Goal: Task Accomplishment & Management: Complete application form

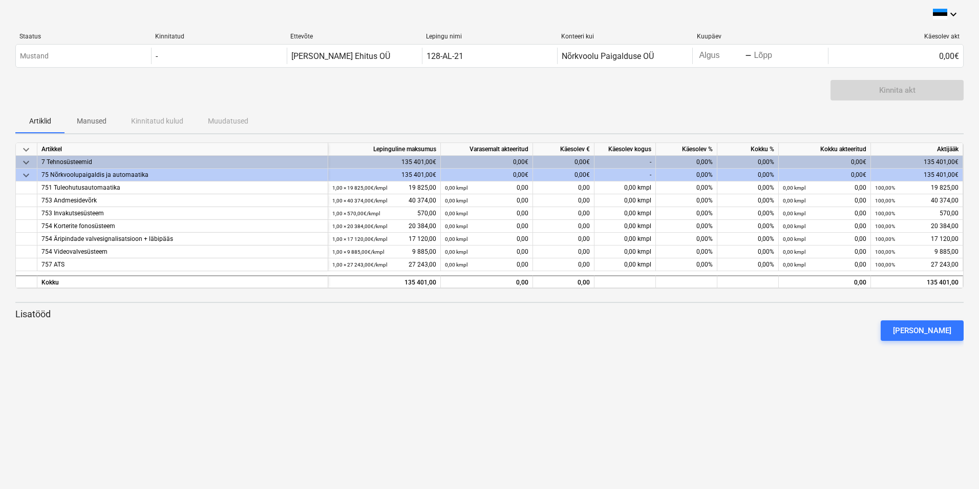
click at [540, 381] on div "keyboard_arrow_down Staatus Kinnitatud Ettevõte Lepingu nimi Konteeri kui Kuupä…" at bounding box center [489, 244] width 979 height 489
click at [23, 171] on span "keyboard_arrow_down" at bounding box center [26, 175] width 12 height 12
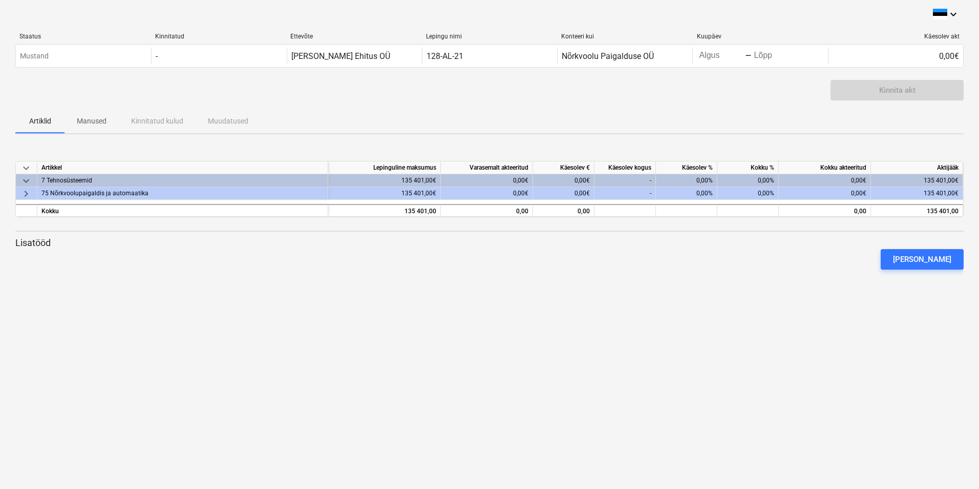
click at [21, 193] on span "keyboard_arrow_right" at bounding box center [26, 193] width 12 height 12
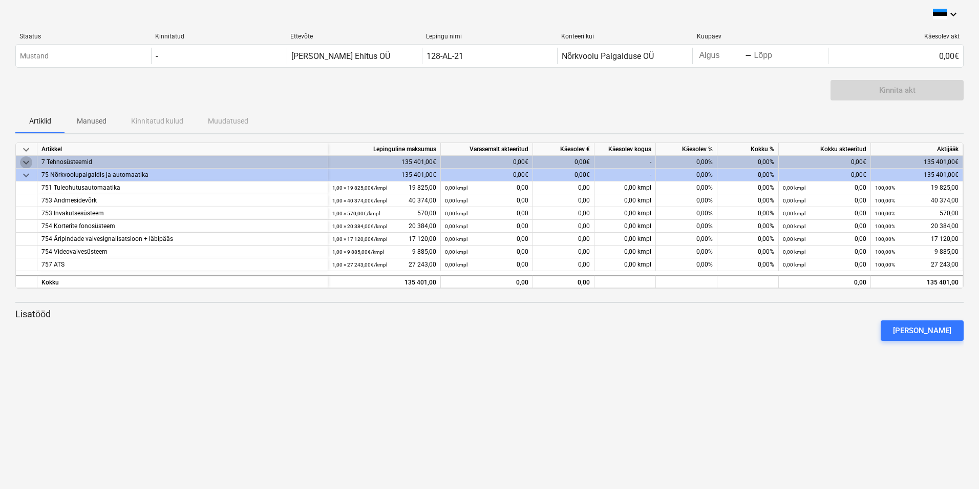
click at [26, 163] on span "keyboard_arrow_down" at bounding box center [26, 162] width 12 height 12
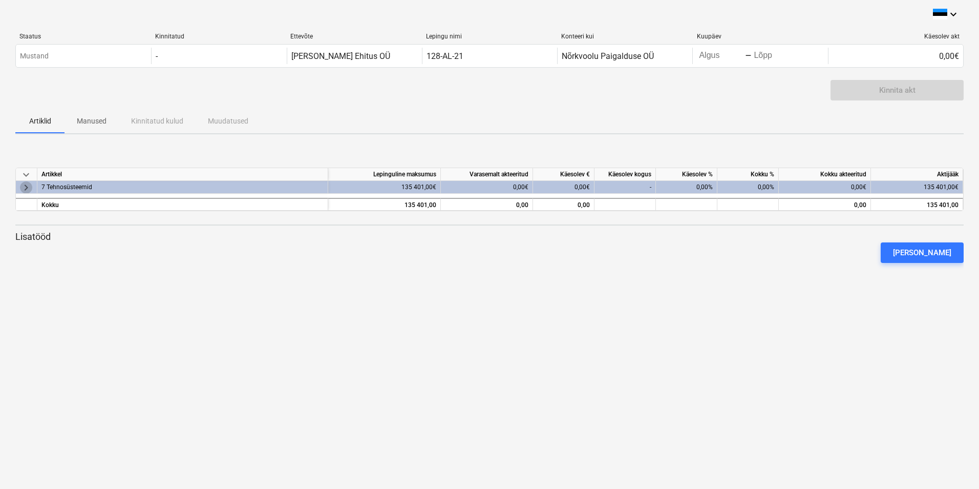
click at [26, 189] on span "keyboard_arrow_right" at bounding box center [26, 187] width 12 height 12
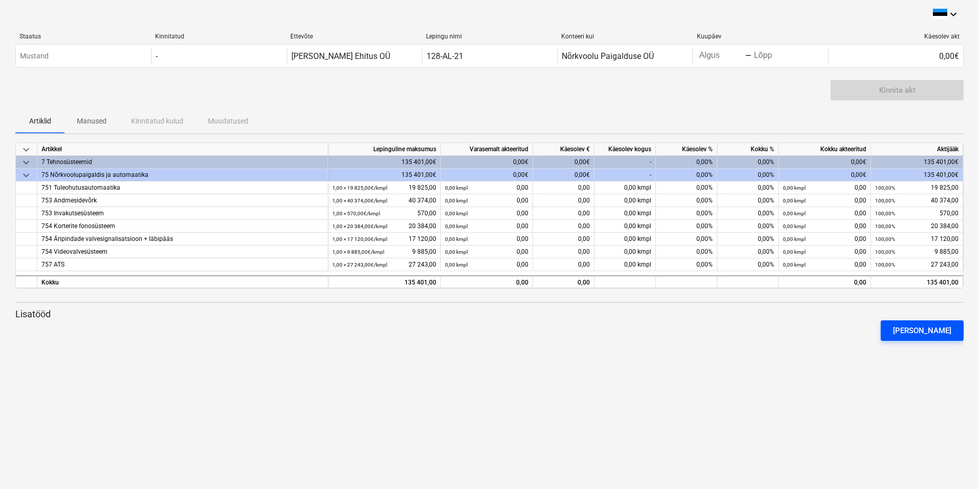
click at [932, 330] on div "Lisa lisatöö" at bounding box center [922, 330] width 58 height 13
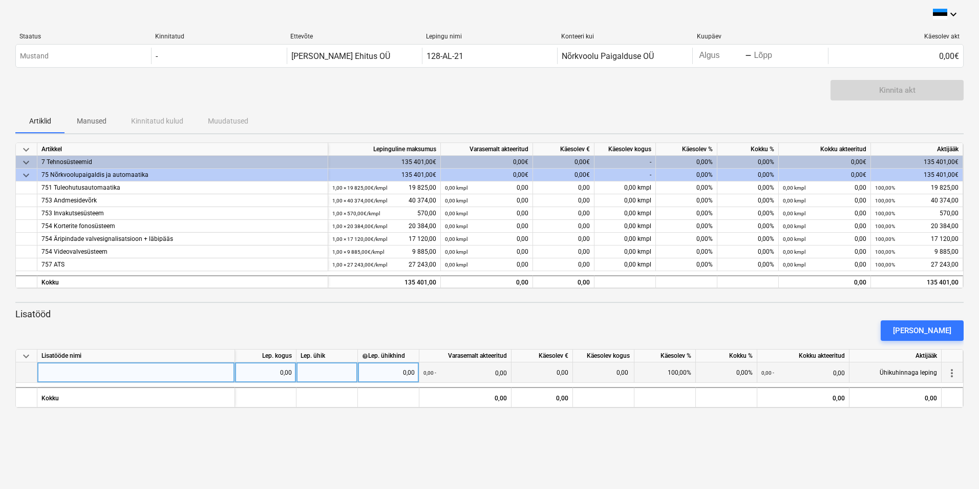
click at [148, 371] on div at bounding box center [136, 372] width 198 height 20
click at [84, 373] on div at bounding box center [136, 372] width 198 height 20
click at [150, 375] on div at bounding box center [136, 372] width 198 height 20
type input "ats- Uksehoide magnetid 12tk Eelarve 251423"
click at [313, 367] on div at bounding box center [327, 372] width 61 height 20
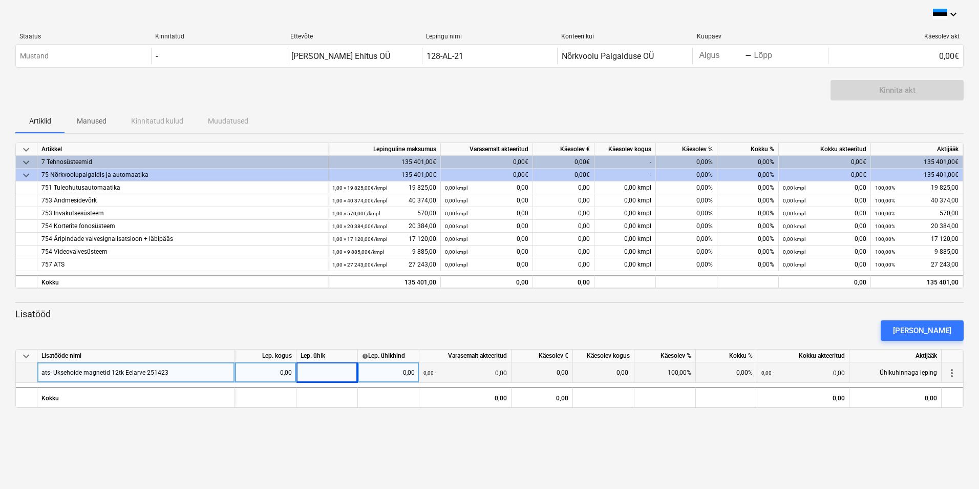
click at [266, 374] on div "0,00" at bounding box center [265, 372] width 53 height 20
type input "1"
click at [330, 370] on div at bounding box center [327, 372] width 61 height 20
type input "3233"
click at [386, 409] on div "keyboard_arrow_down Staatus Kinnitatud Ettevõte Lepingu nimi Konteeri kui Kuupä…" at bounding box center [489, 244] width 979 height 489
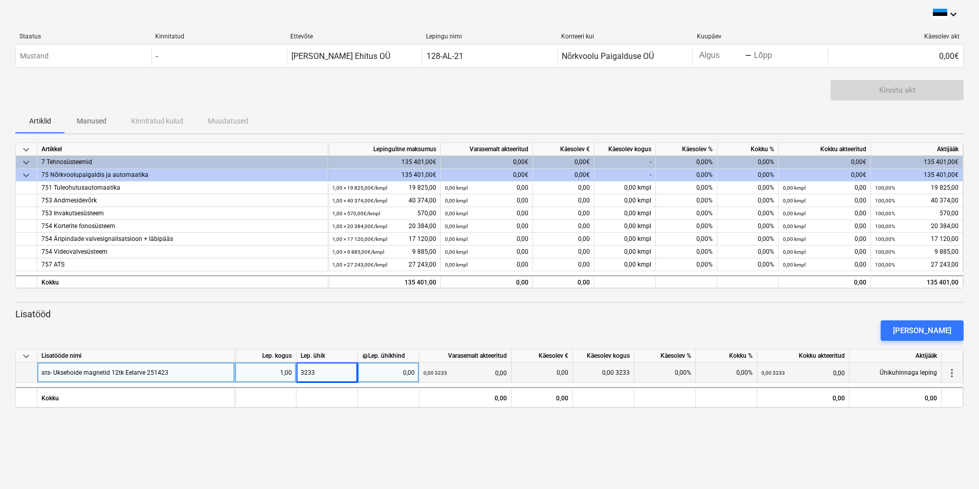
click at [385, 374] on div "0,00" at bounding box center [388, 372] width 53 height 20
type input "3233"
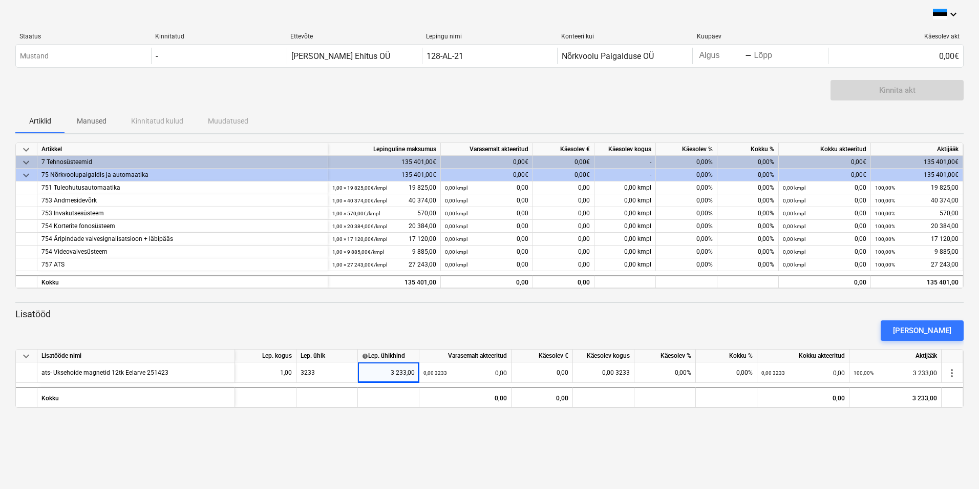
click at [345, 422] on div "keyboard_arrow_down Staatus Kinnitatud Ettevõte Lepingu nimi Konteeri kui Kuupä…" at bounding box center [489, 244] width 979 height 489
drag, startPoint x: 548, startPoint y: 430, endPoint x: 600, endPoint y: 429, distance: 51.2
click at [553, 430] on div "keyboard_arrow_down Staatus Kinnitatud Ettevõte Lepingu nimi Konteeri kui Kuupä…" at bounding box center [489, 244] width 979 height 489
drag, startPoint x: 652, startPoint y: 427, endPoint x: 660, endPoint y: 433, distance: 9.5
click at [655, 430] on div "keyboard_arrow_down Staatus Kinnitatud Ettevõte Lepingu nimi Konteeri kui Kuupä…" at bounding box center [489, 244] width 979 height 489
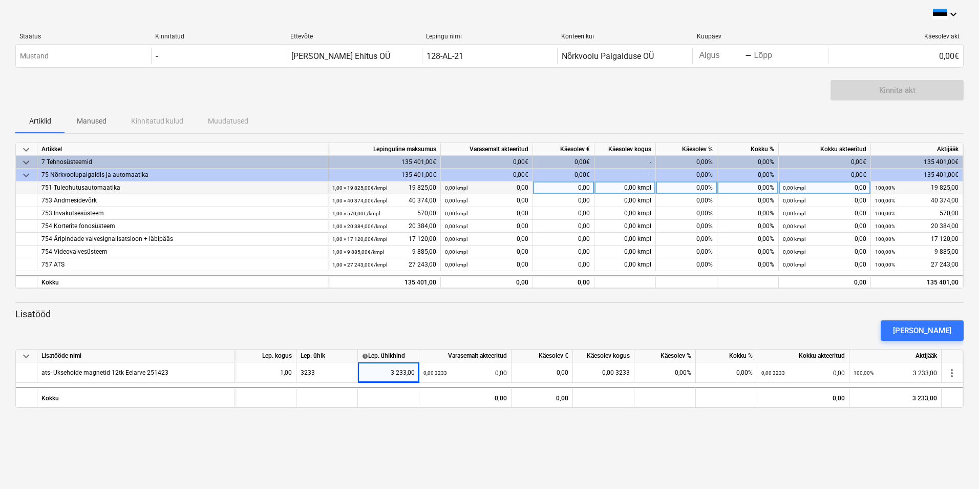
click at [698, 188] on div "0,00%" at bounding box center [686, 187] width 61 height 13
type input "20"
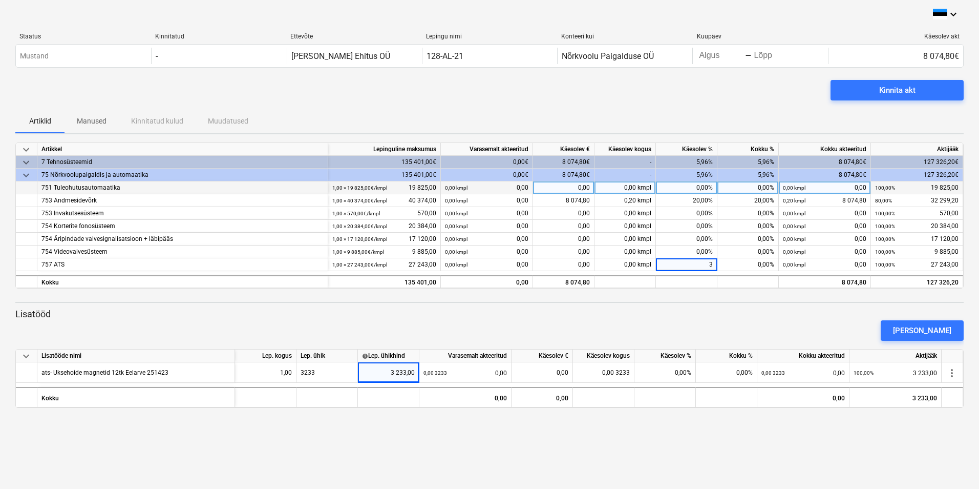
type input "35"
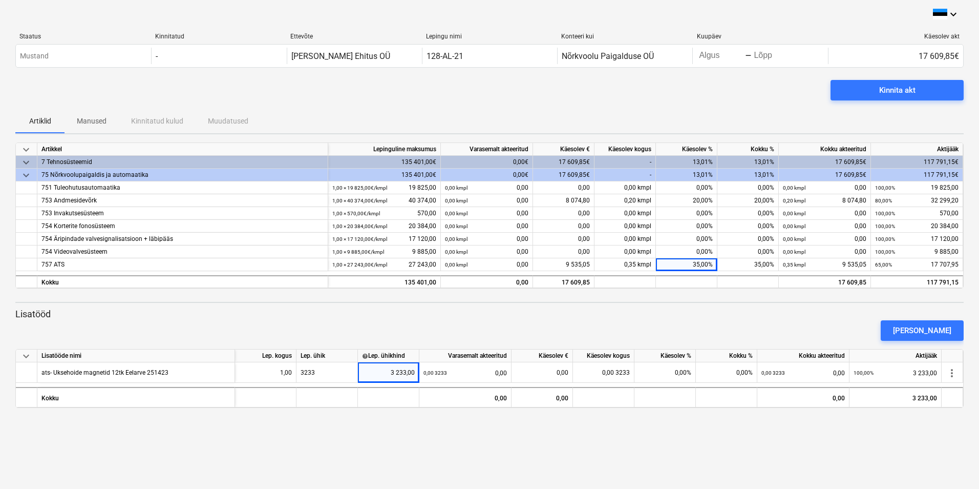
click at [758, 317] on div "[PERSON_NAME]" at bounding box center [489, 330] width 957 height 29
click at [808, 309] on p "Lisatööd" at bounding box center [489, 314] width 948 height 12
click at [633, 438] on div "keyboard_arrow_down Staatus Kinnitatud Ettevõte Lepingu nimi Konteeri kui Kuupä…" at bounding box center [489, 244] width 979 height 489
click at [537, 103] on div "Kinnita akt" at bounding box center [489, 94] width 948 height 29
click at [640, 412] on div "keyboard_arrow_down Staatus Kinnitatud Ettevõte Lepingu nimi Konteeri kui Kuupä…" at bounding box center [489, 244] width 979 height 489
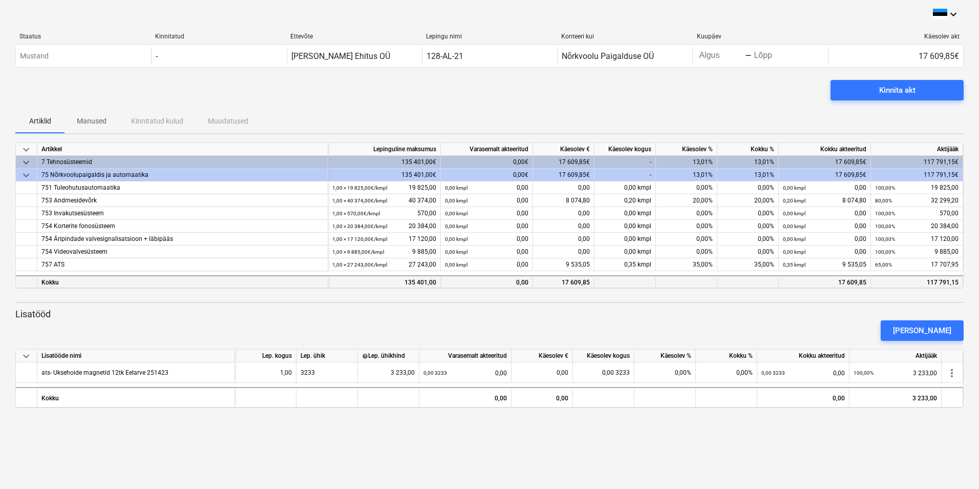
click at [848, 284] on div "17 609,85" at bounding box center [825, 281] width 92 height 13
drag, startPoint x: 848, startPoint y: 284, endPoint x: 835, endPoint y: 301, distance: 20.8
click at [835, 300] on div "keyboard_arrow_down Artikkel Lepinguline [PERSON_NAME] akteeritud Käesolev € Kä…" at bounding box center [489, 274] width 948 height 265
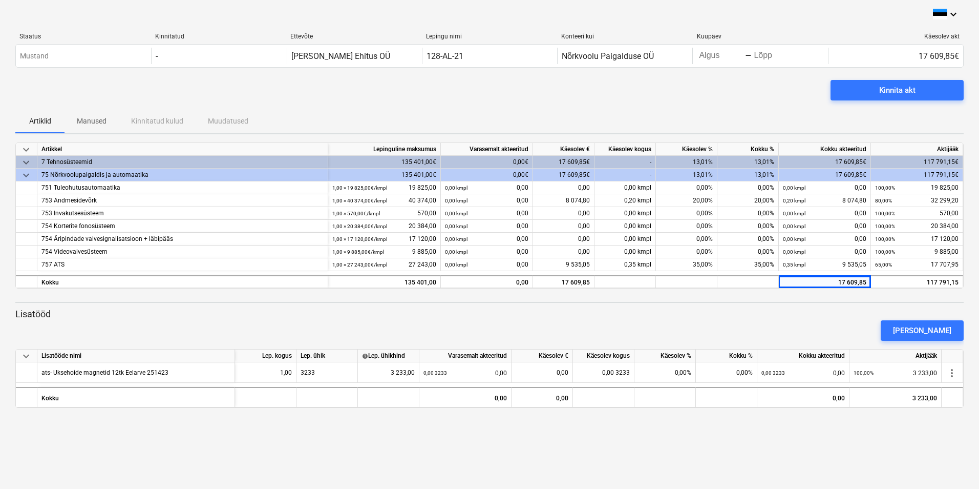
click at [836, 299] on div "keyboard_arrow_down Artikkel Lepinguline [PERSON_NAME] akteeritud Käesolev € Kä…" at bounding box center [489, 274] width 948 height 265
click at [845, 299] on div "keyboard_arrow_down Artikkel Lepinguline [PERSON_NAME] akteeritud Käesolev € Kä…" at bounding box center [489, 274] width 948 height 265
click at [918, 91] on span "Kinnita akt" at bounding box center [897, 89] width 109 height 13
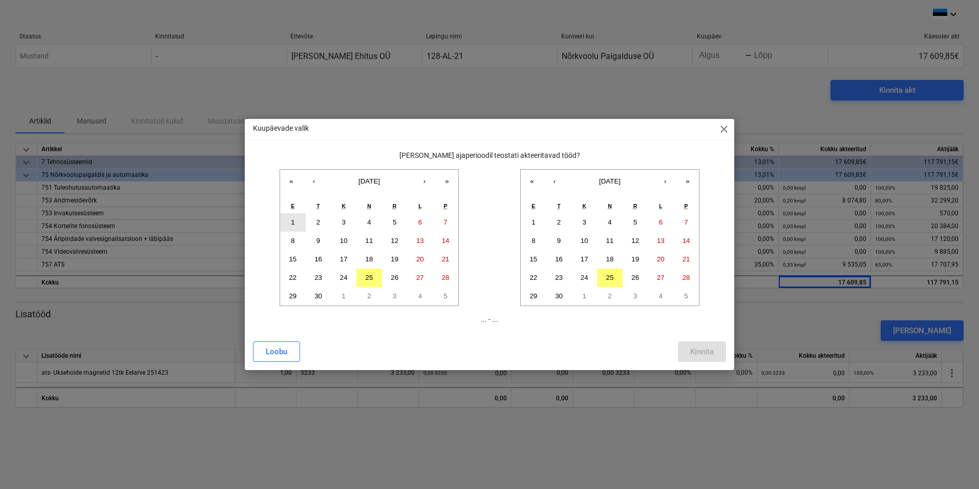
click at [293, 218] on abbr "1" at bounding box center [293, 222] width 4 height 8
click at [315, 292] on abbr "30" at bounding box center [318, 296] width 8 height 8
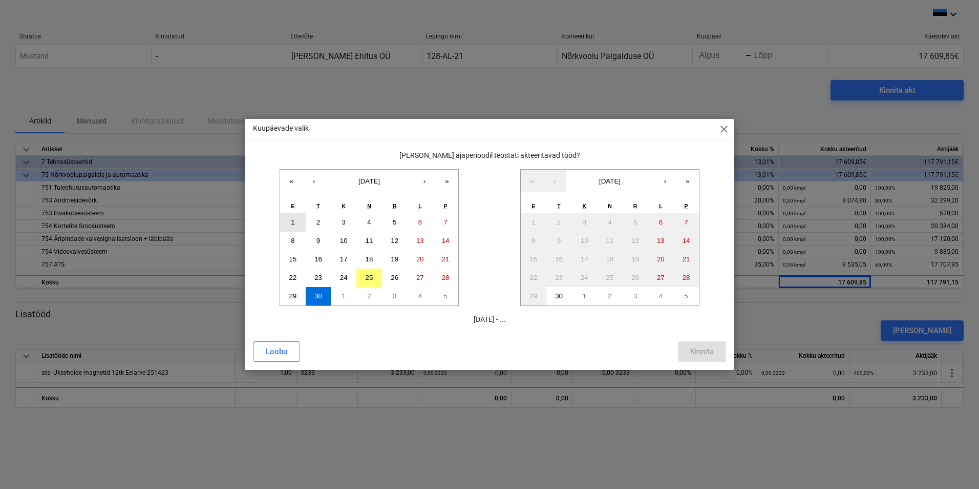
click at [292, 219] on abbr "1" at bounding box center [293, 222] width 4 height 8
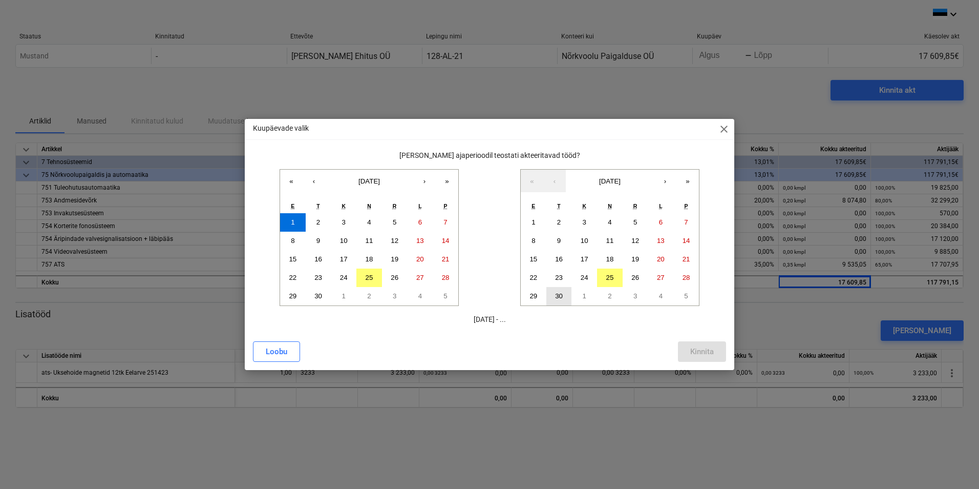
click at [563, 298] on button "30" at bounding box center [559, 296] width 26 height 18
click at [705, 354] on div "Kinnita" at bounding box center [702, 351] width 24 height 13
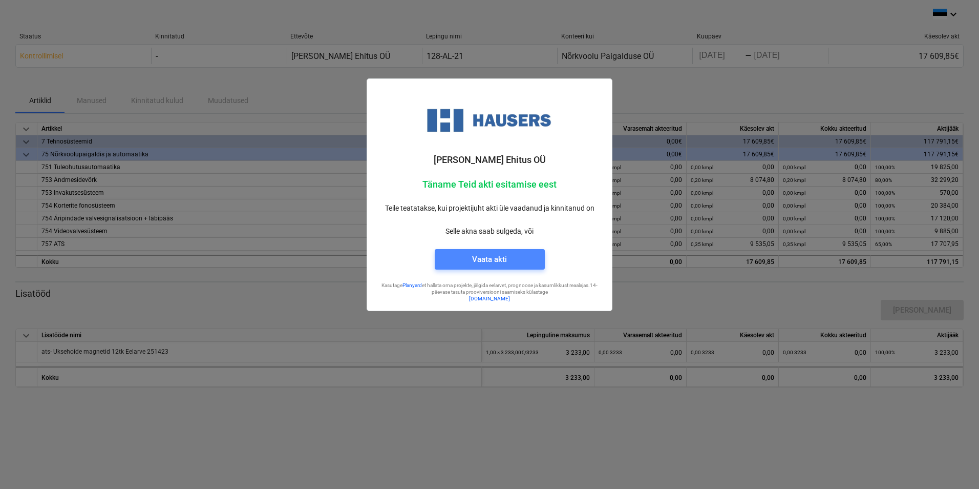
click at [478, 259] on div "Vaata akti" at bounding box center [489, 258] width 35 height 13
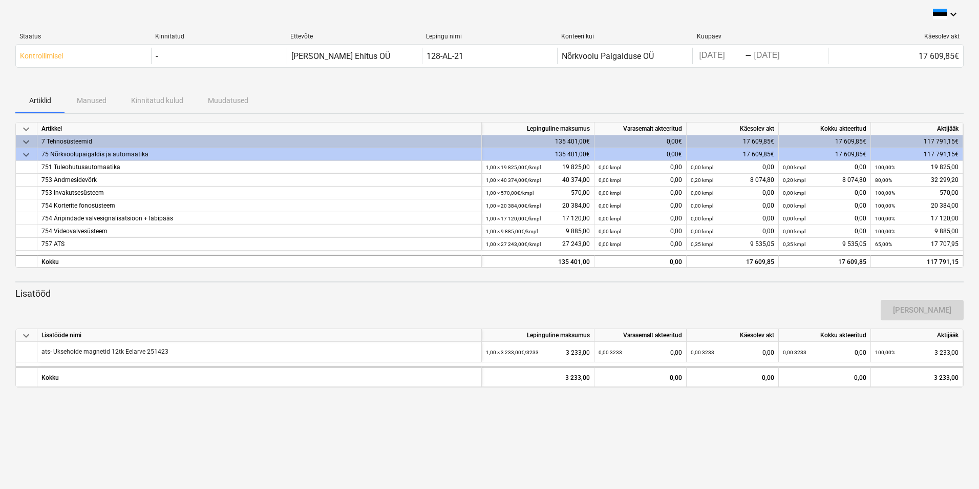
click at [516, 300] on div "[PERSON_NAME]" at bounding box center [489, 309] width 957 height 29
click at [640, 16] on div "keyboard_arrow_down" at bounding box center [489, 14] width 948 height 12
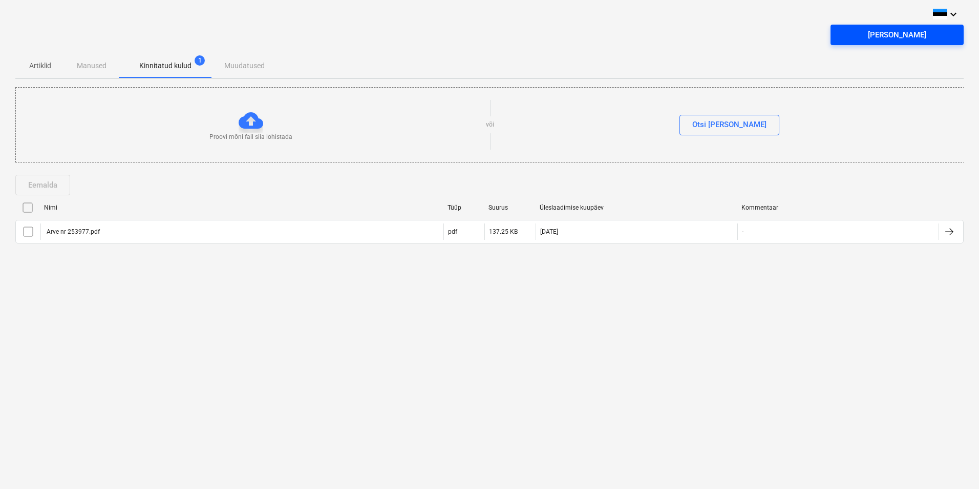
click at [879, 33] on div "[PERSON_NAME]" at bounding box center [897, 34] width 58 height 13
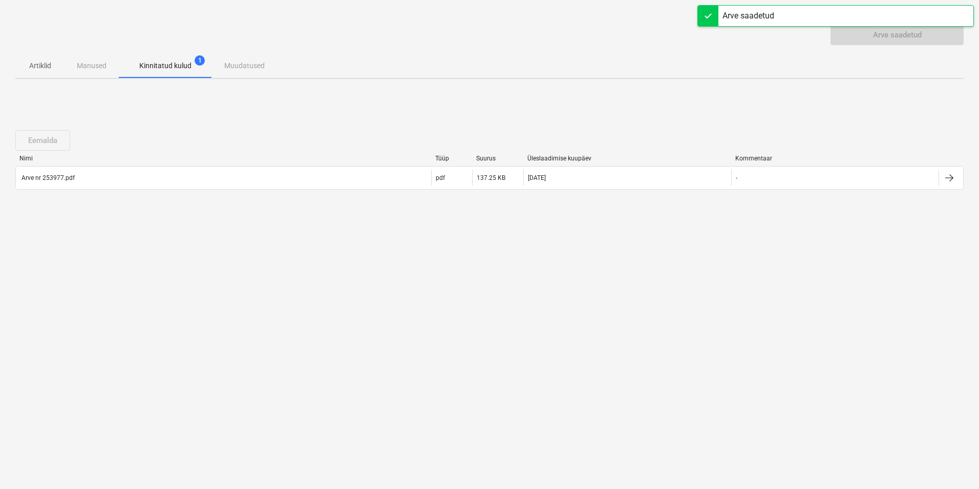
drag, startPoint x: 524, startPoint y: 326, endPoint x: 518, endPoint y: 327, distance: 5.7
click at [519, 327] on div "keyboard_arrow_down Arve saadetud Artiklid Manused Kinnitatud kulud 1 Muudatuse…" at bounding box center [489, 244] width 979 height 489
click at [490, 326] on div "keyboard_arrow_down Arve saadetud Artiklid Manused Kinnitatud kulud 1 Muudatuse…" at bounding box center [489, 244] width 979 height 489
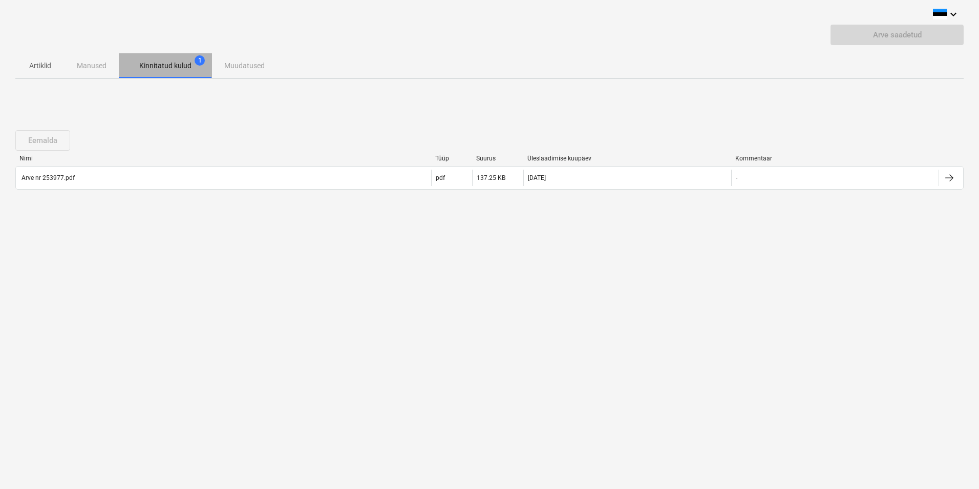
click at [164, 63] on p "Kinnitatud kulud" at bounding box center [165, 65] width 52 height 11
drag, startPoint x: 219, startPoint y: 277, endPoint x: 264, endPoint y: 273, distance: 45.2
click at [222, 277] on div "keyboard_arrow_down Arve saadetud Artiklid Manused Kinnitatud kulud 1 Muudatuse…" at bounding box center [489, 244] width 979 height 489
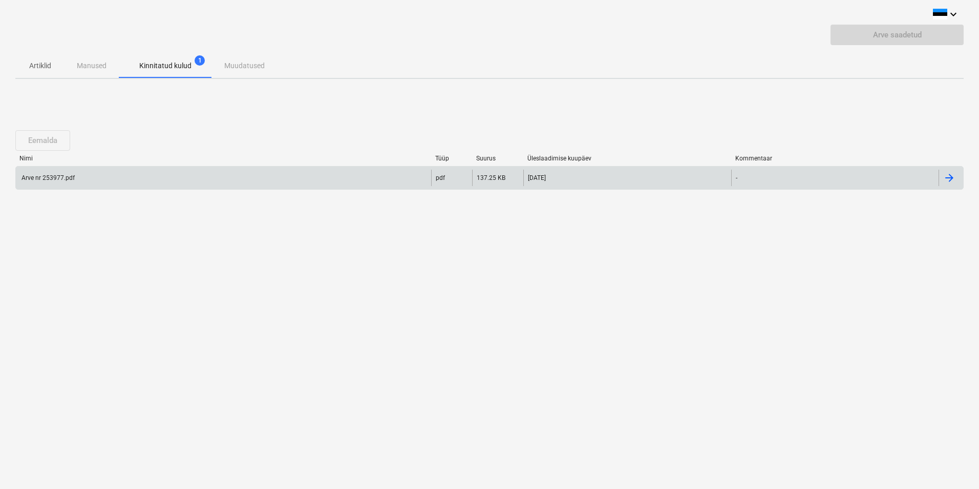
click at [48, 179] on div "Arve nr 253977.pdf" at bounding box center [47, 177] width 55 height 7
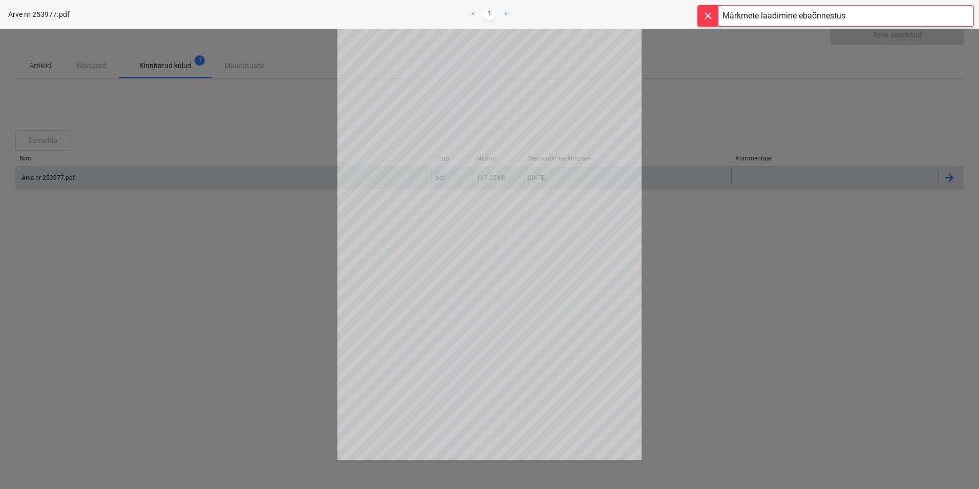
click at [692, 271] on div at bounding box center [489, 259] width 979 height 460
click at [920, 16] on div "Märkmete laadimine ebaõnnestus" at bounding box center [835, 16] width 277 height 22
click at [796, 293] on div at bounding box center [489, 259] width 979 height 460
click at [205, 272] on div at bounding box center [489, 259] width 979 height 460
click at [708, 316] on div at bounding box center [489, 259] width 979 height 460
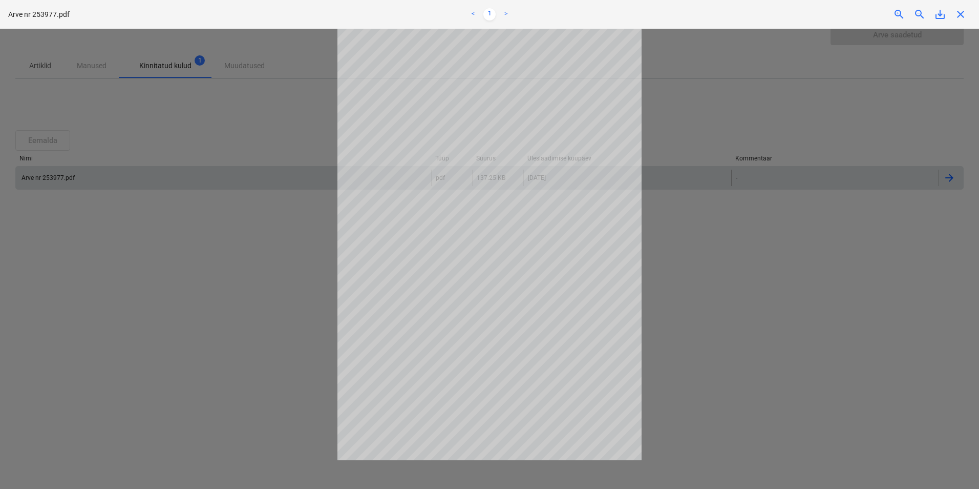
click at [962, 13] on span "close" at bounding box center [961, 14] width 12 height 12
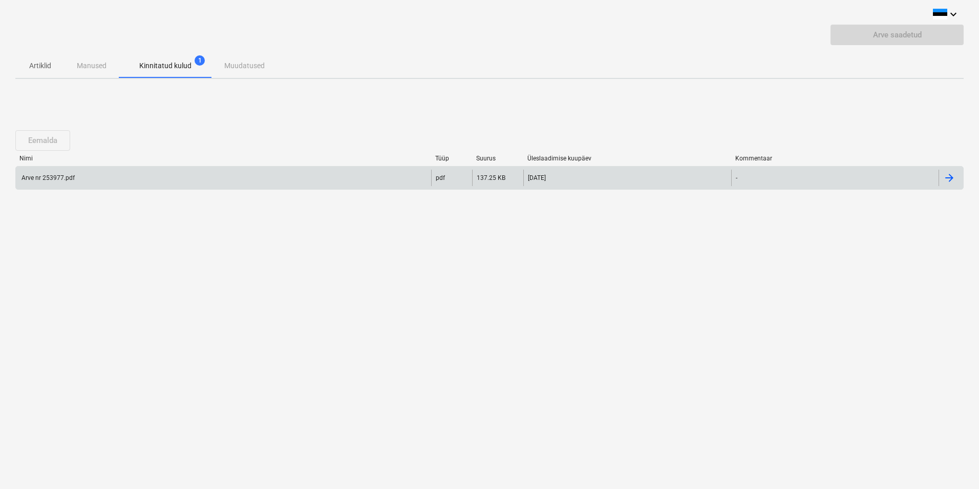
click at [620, 233] on div "Eemalda Nimi Tüüp Suurus Üleslaadimise kuupäev Kommentaar Arve nr 253977.pdf pd…" at bounding box center [489, 164] width 948 height 154
click at [636, 332] on div "keyboard_arrow_down Arve saadetud Artiklid Manused Kinnitatud kulud 1 Muudatuse…" at bounding box center [489, 244] width 979 height 489
